Goal: Transaction & Acquisition: Book appointment/travel/reservation

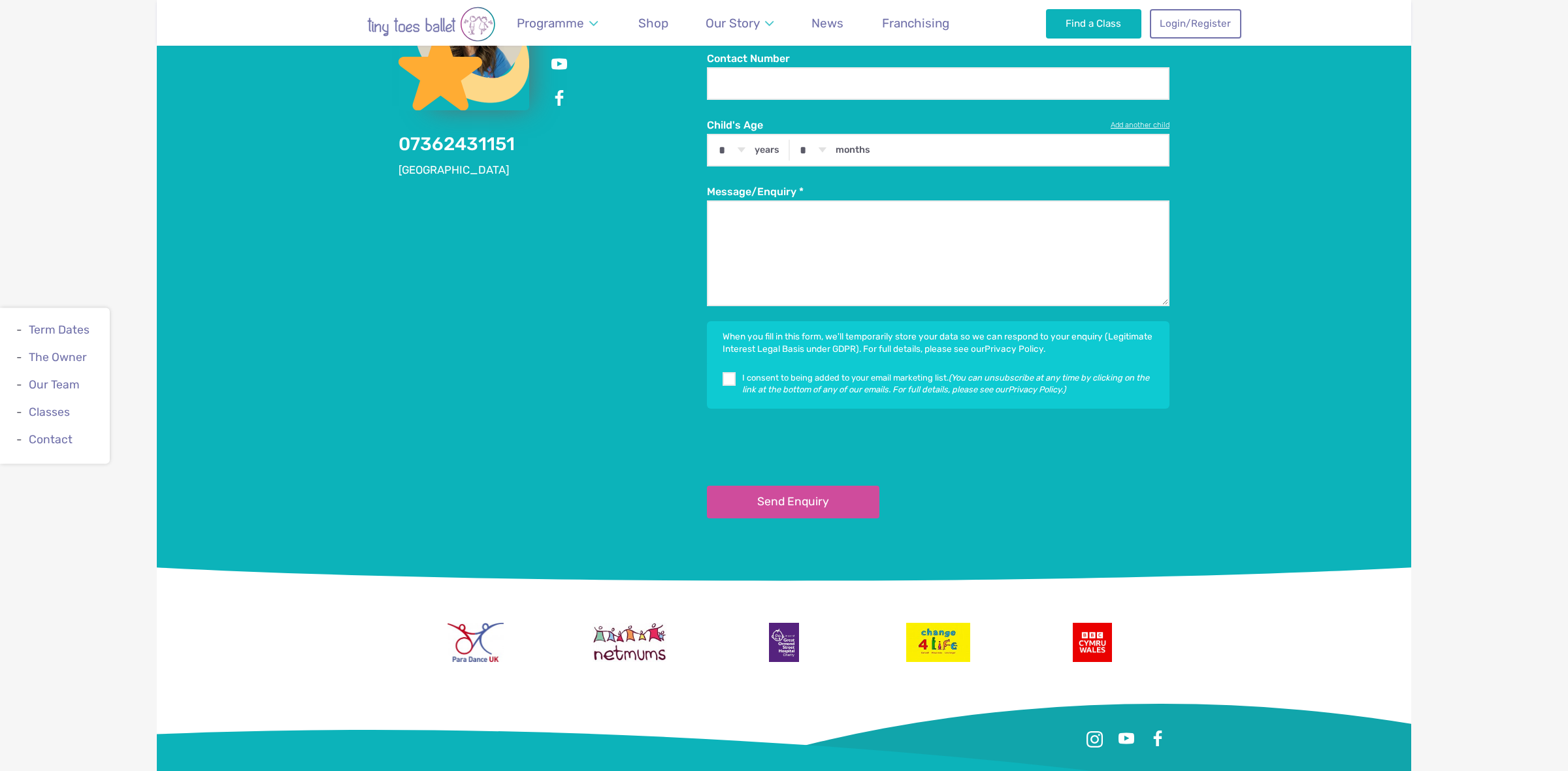
scroll to position [3019, 0]
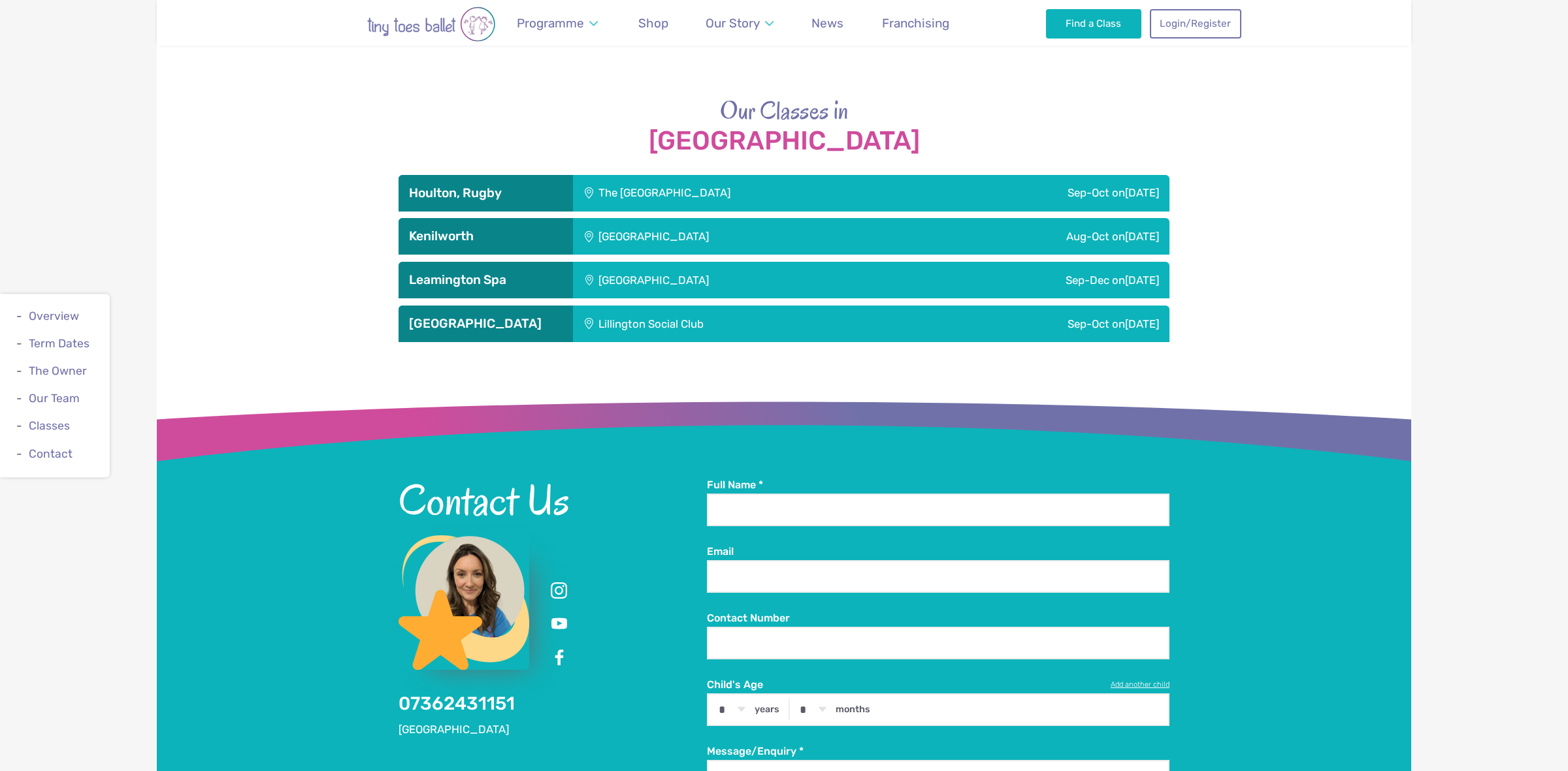
scroll to position [2005, 0]
click at [732, 239] on div "[GEOGRAPHIC_DATA]" at bounding box center [741, 237] width 335 height 36
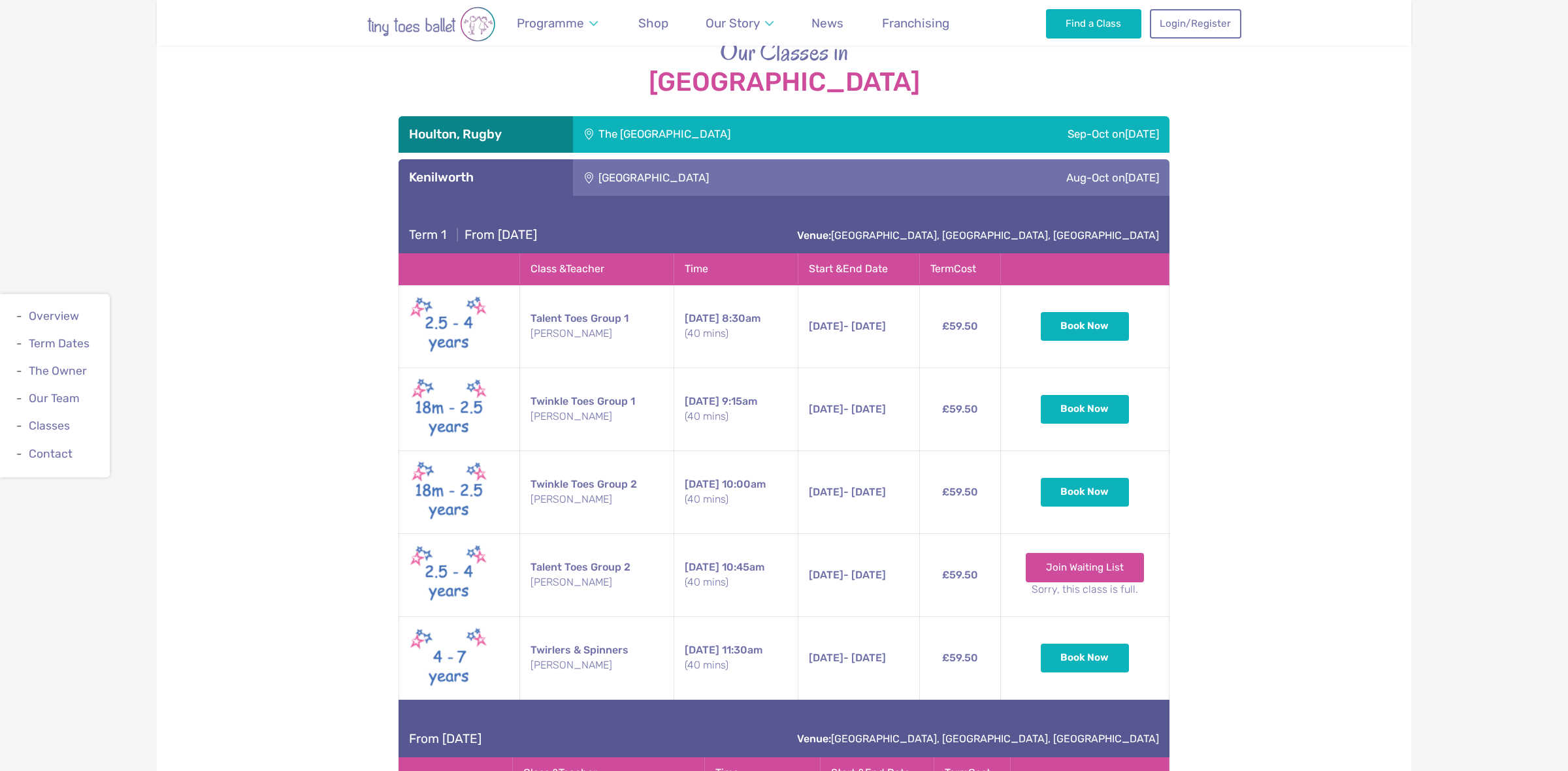
scroll to position [2060, 0]
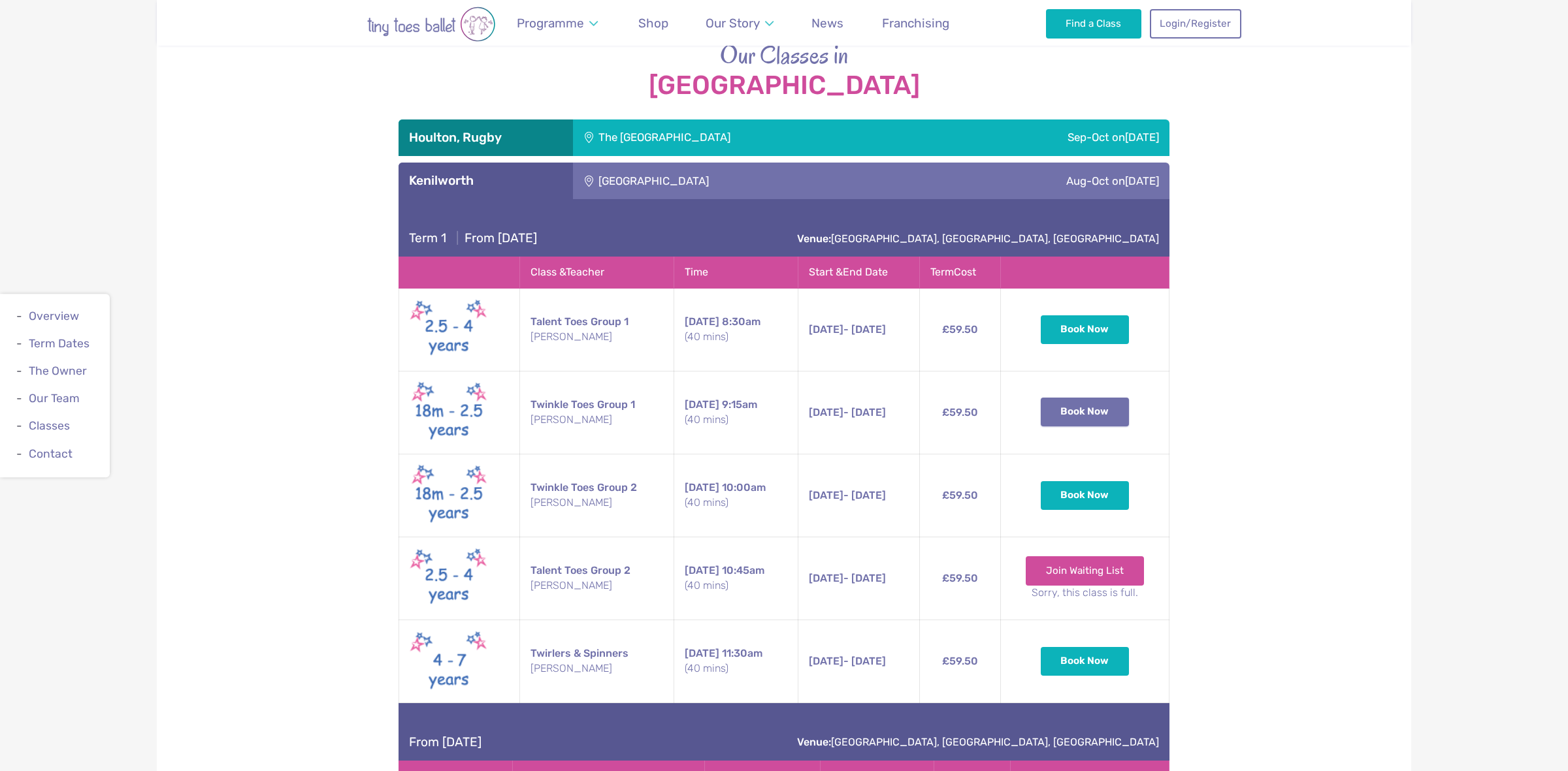
click at [1106, 418] on button "Book Now" at bounding box center [1085, 412] width 89 height 29
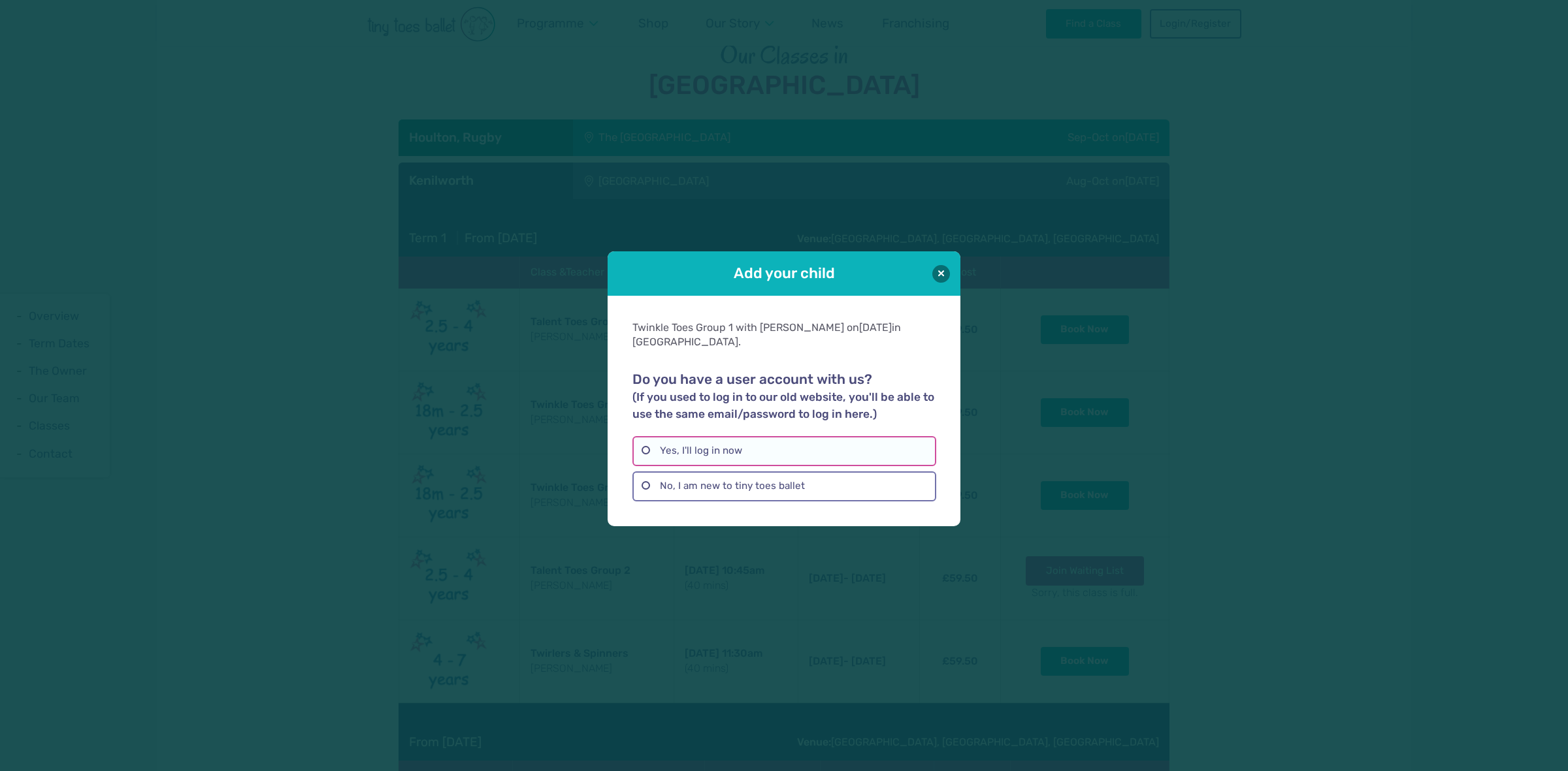
click at [730, 449] on label "Yes, I'll log in now" at bounding box center [784, 451] width 303 height 30
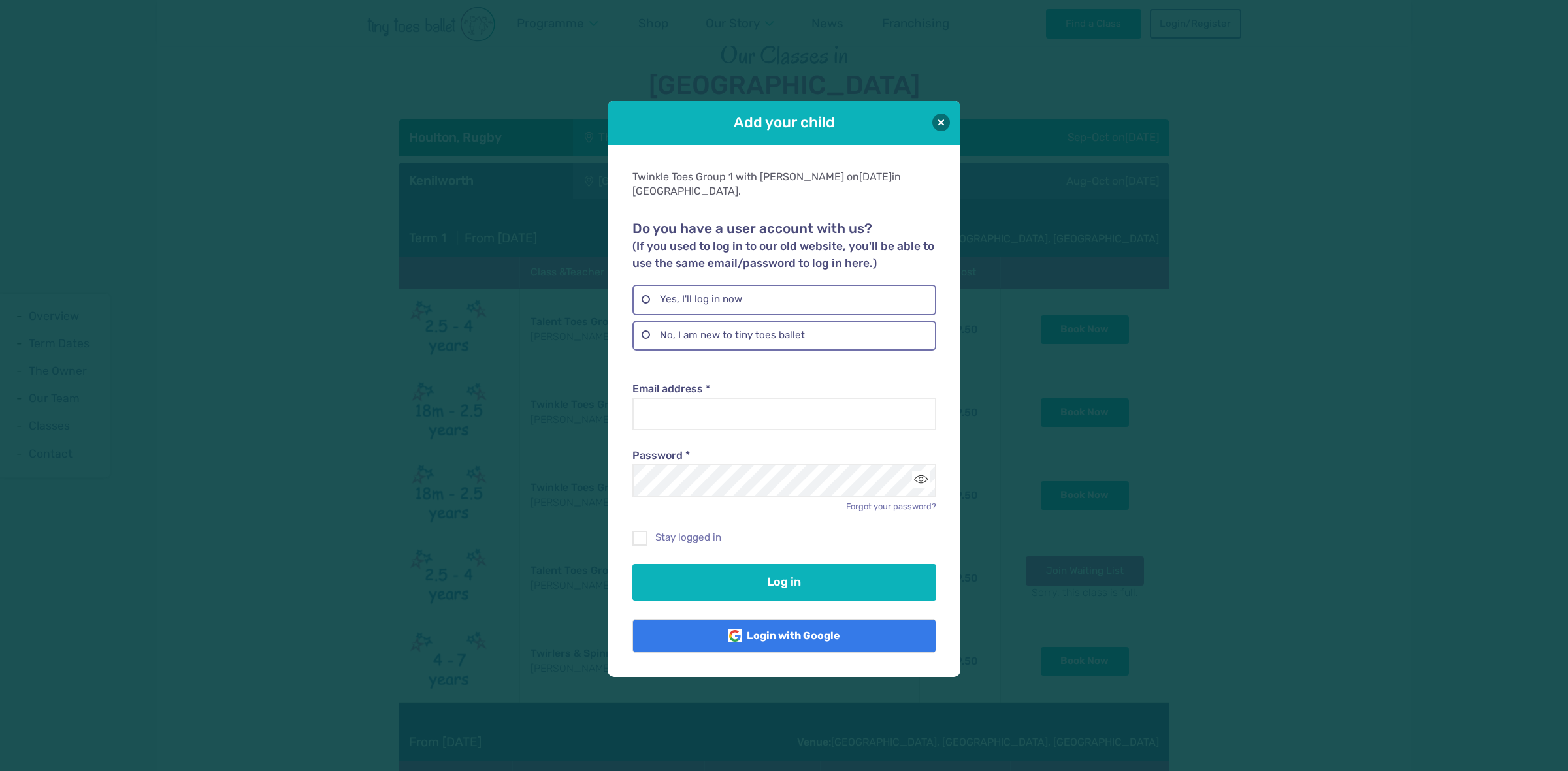
click at [816, 640] on link "Login with Google" at bounding box center [784, 636] width 303 height 34
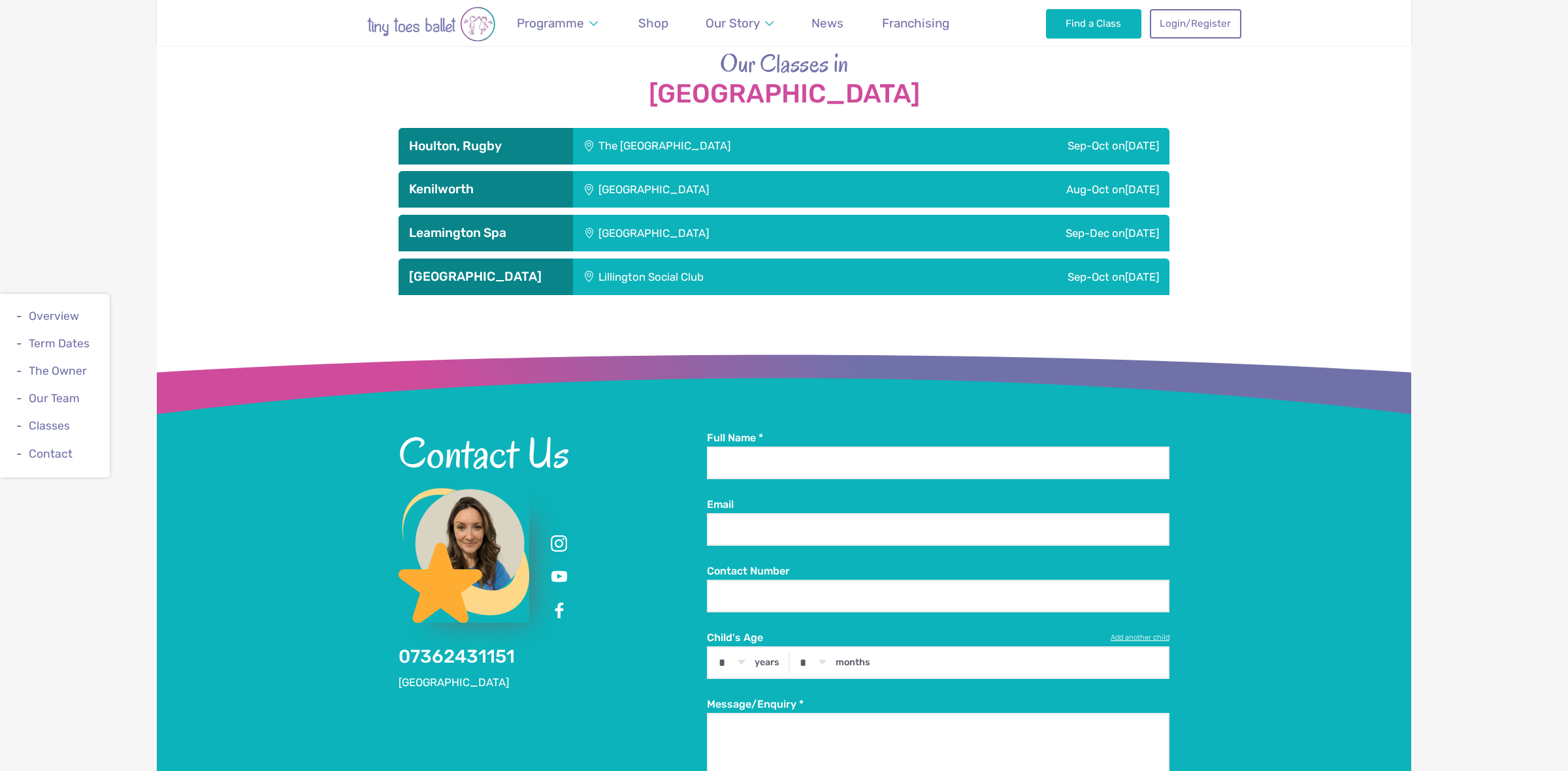
scroll to position [2051, 0]
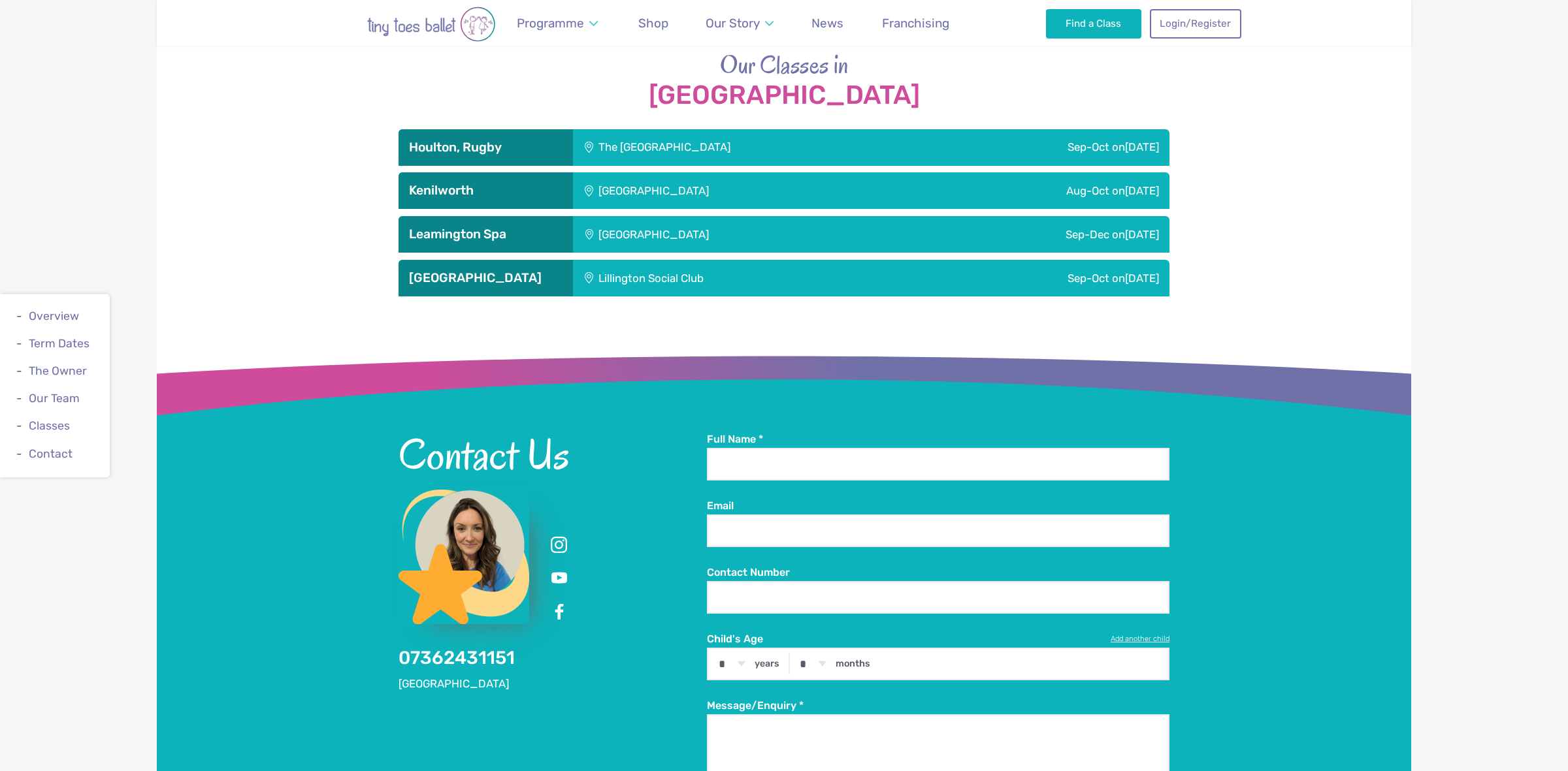
click at [974, 193] on div "Aug-Oct on Saturday" at bounding box center [1039, 191] width 261 height 36
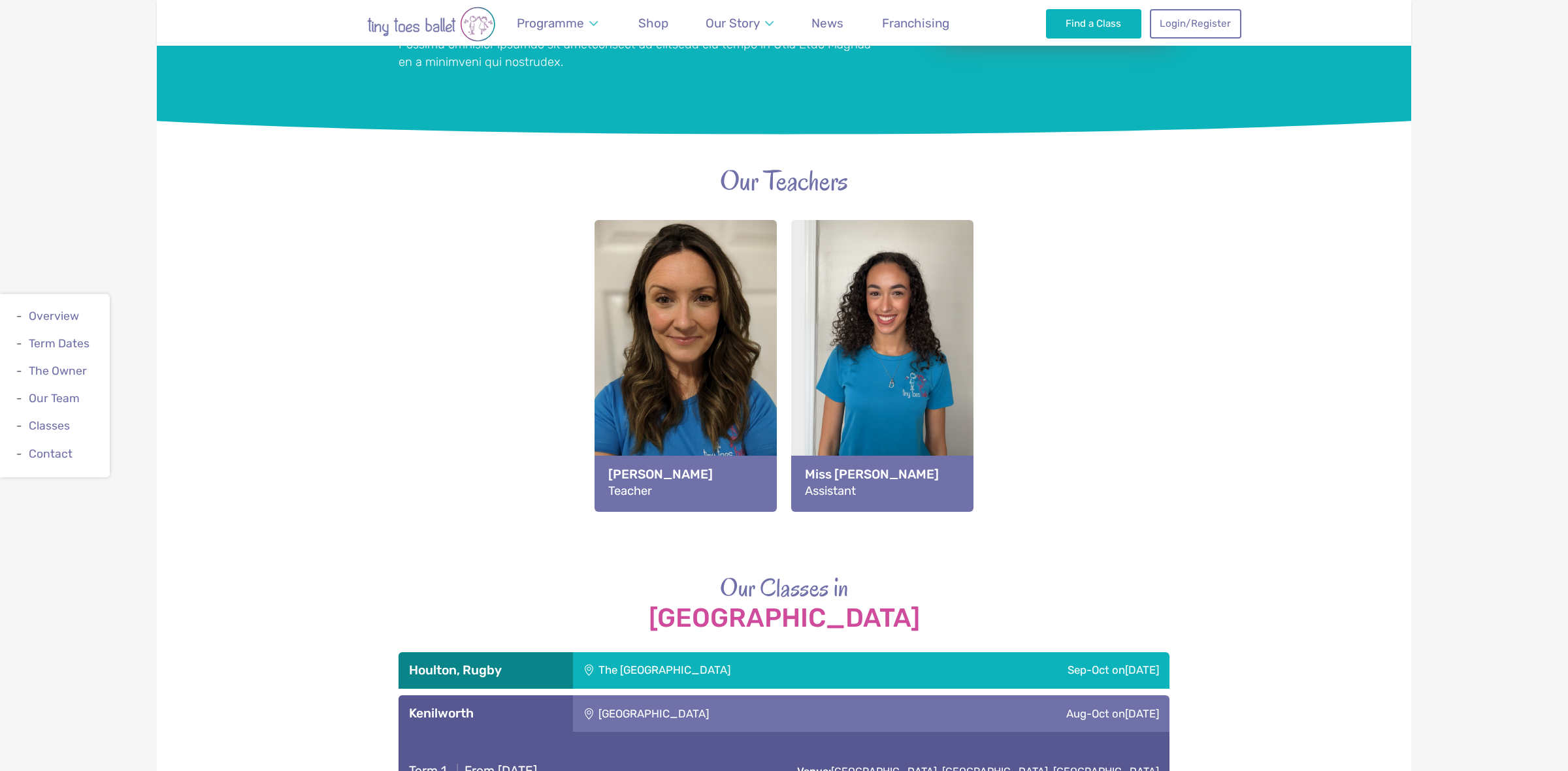
scroll to position [0, 0]
